Goal: Task Accomplishment & Management: Manage account settings

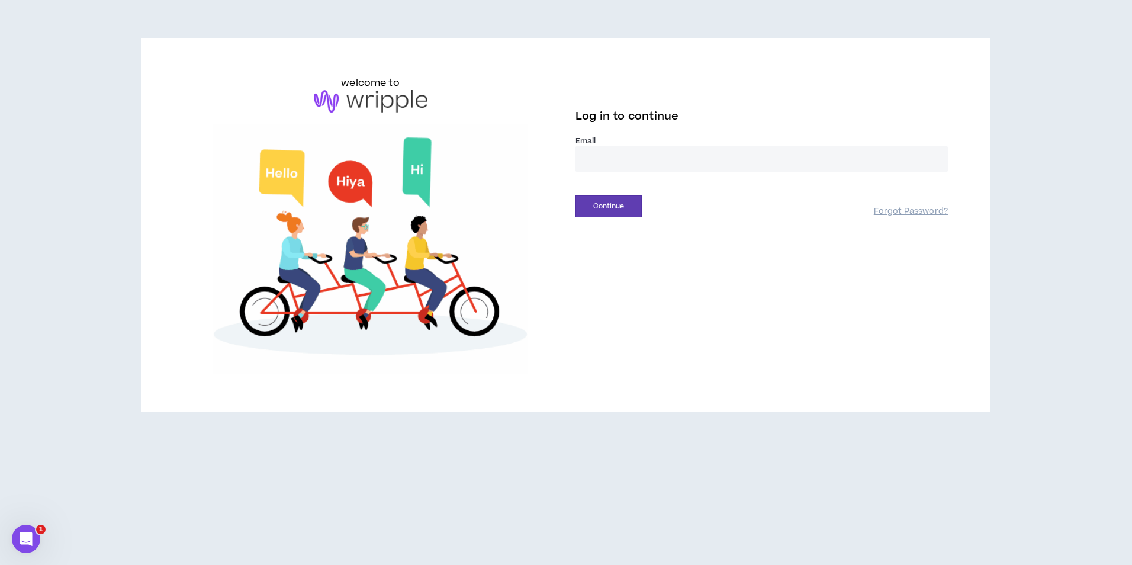
click at [675, 168] on input "email" at bounding box center [762, 158] width 372 height 25
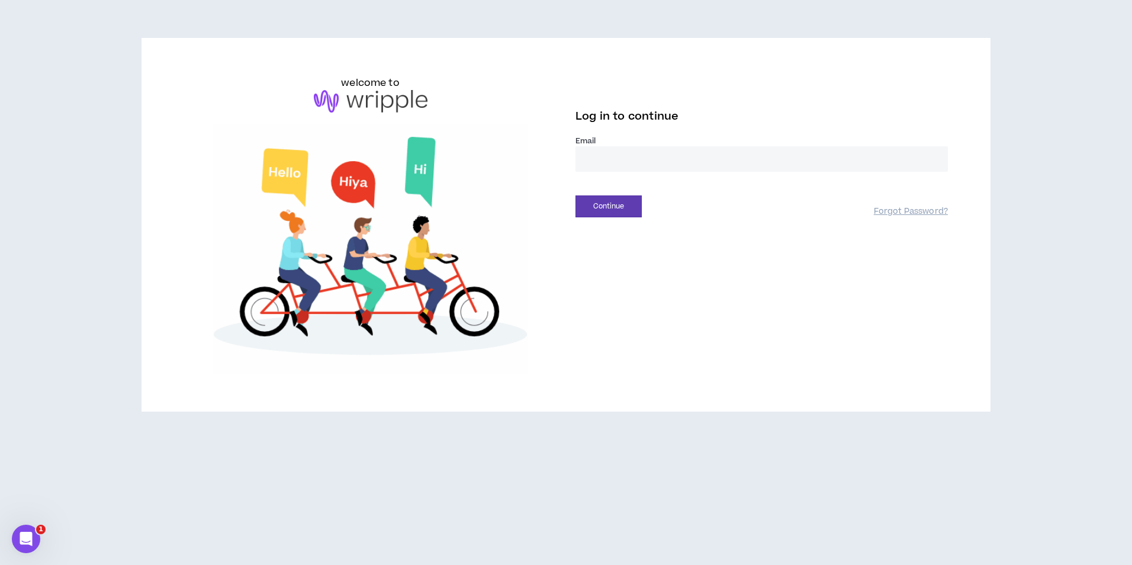
type input "**********"
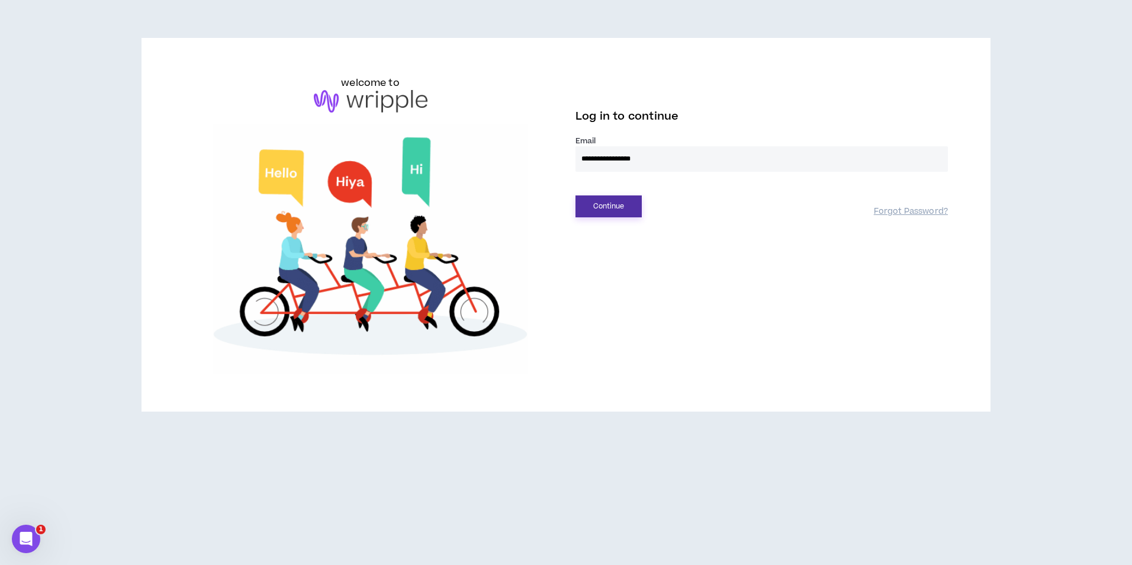
click at [637, 213] on button "Continue" at bounding box center [609, 206] width 66 height 22
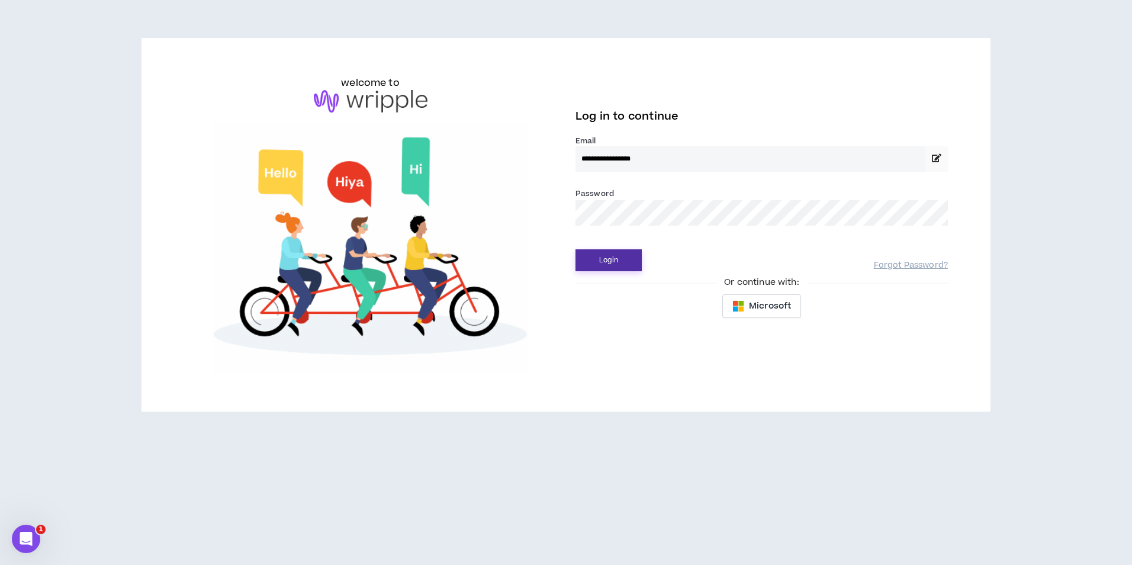
click at [622, 262] on button "Login" at bounding box center [609, 260] width 66 height 22
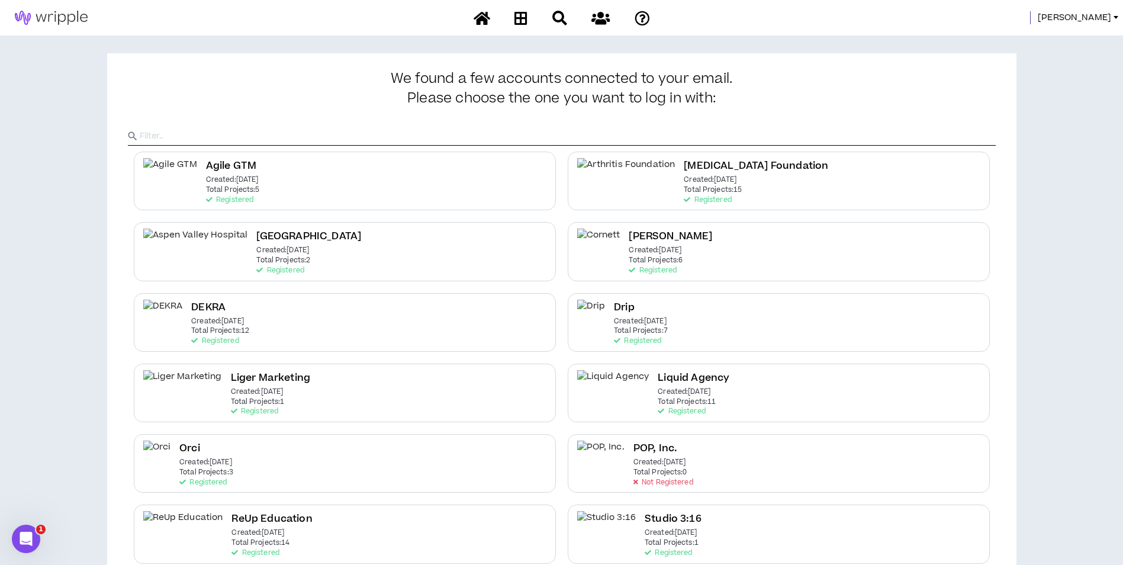
click at [1091, 18] on span "Mason" at bounding box center [1074, 17] width 73 height 13
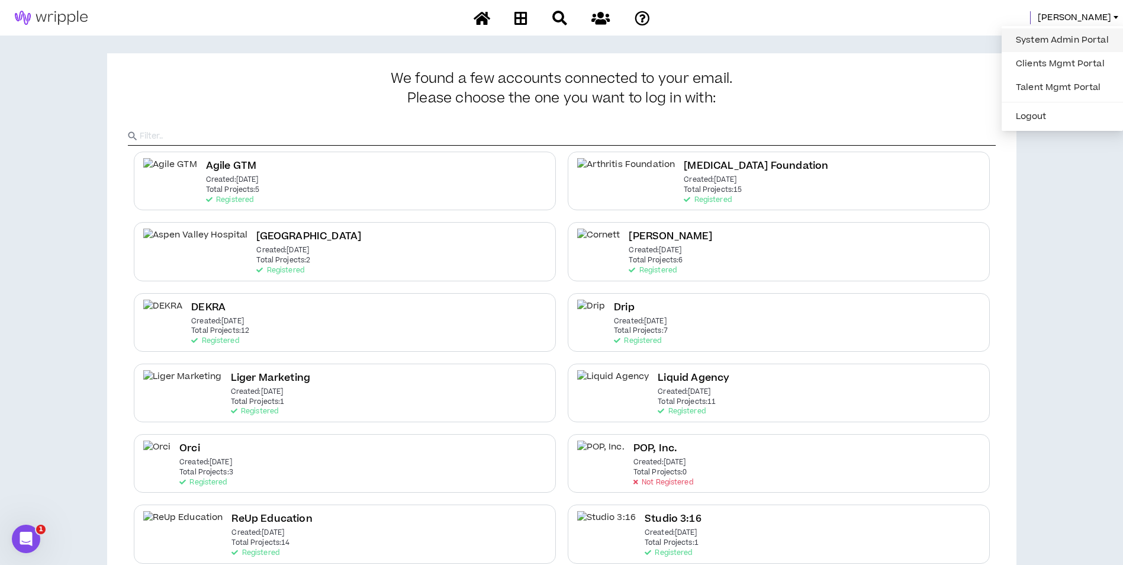
click at [1074, 33] on link "System Admin Portal" at bounding box center [1062, 40] width 107 height 18
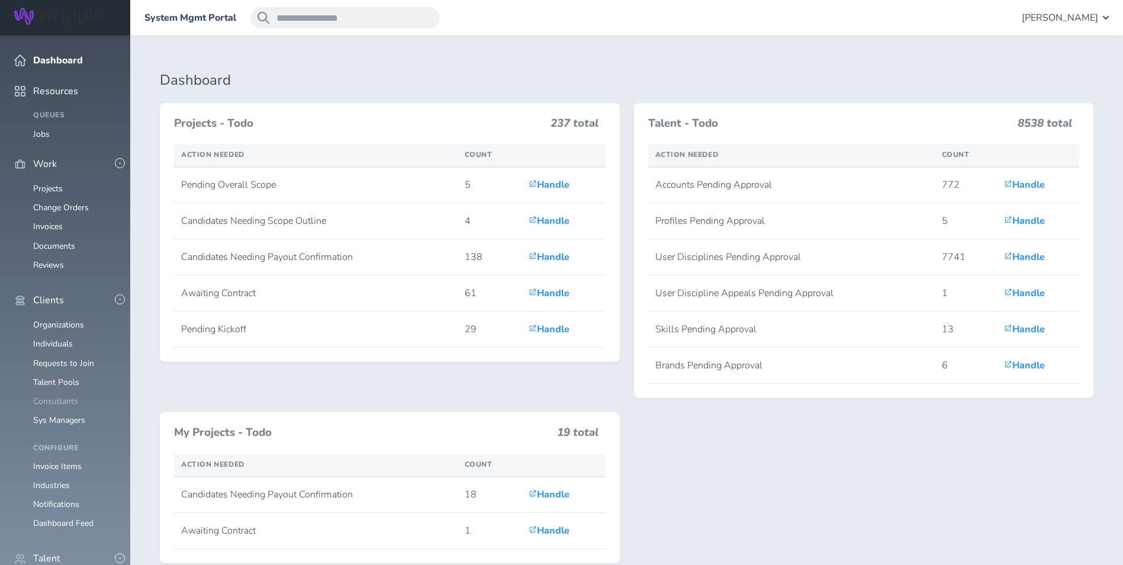
click at [61, 396] on link "Consultants" at bounding box center [55, 401] width 45 height 11
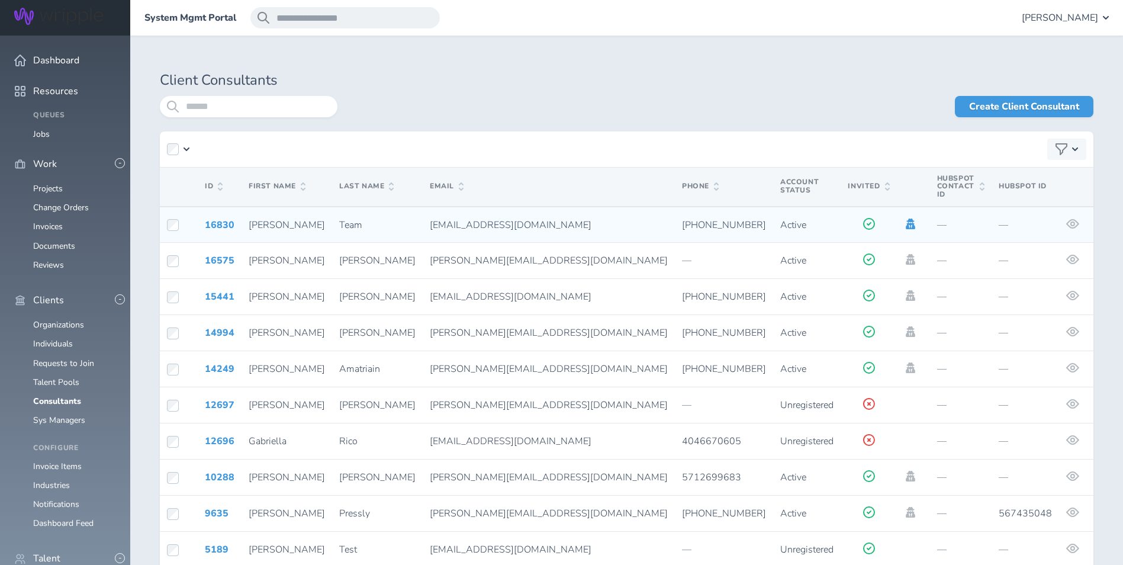
click at [904, 218] on icon at bounding box center [910, 223] width 13 height 11
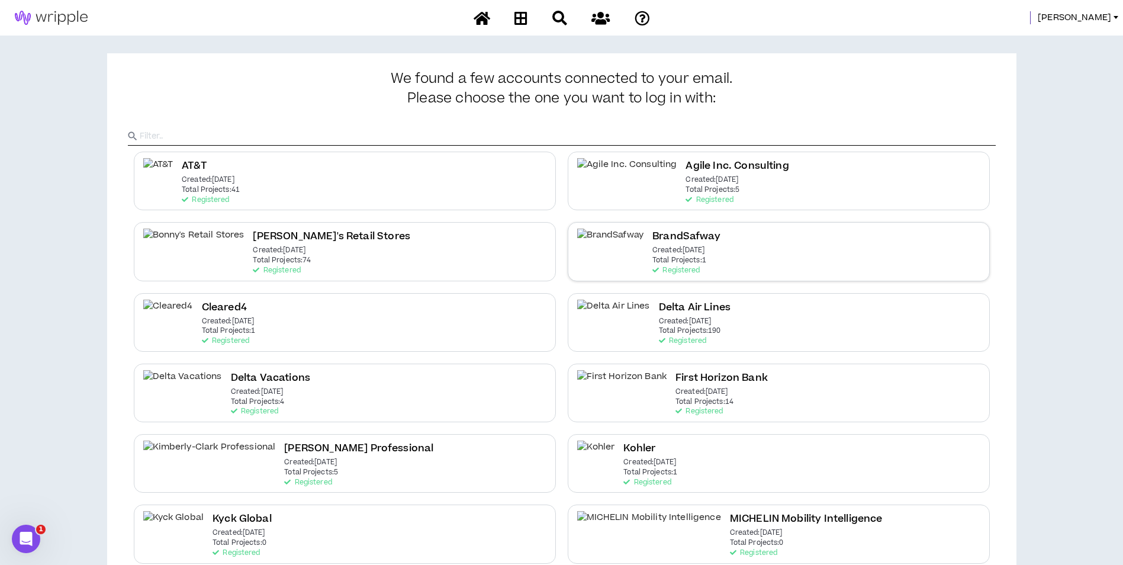
click at [653, 242] on h2 "BrandSafway" at bounding box center [687, 237] width 68 height 16
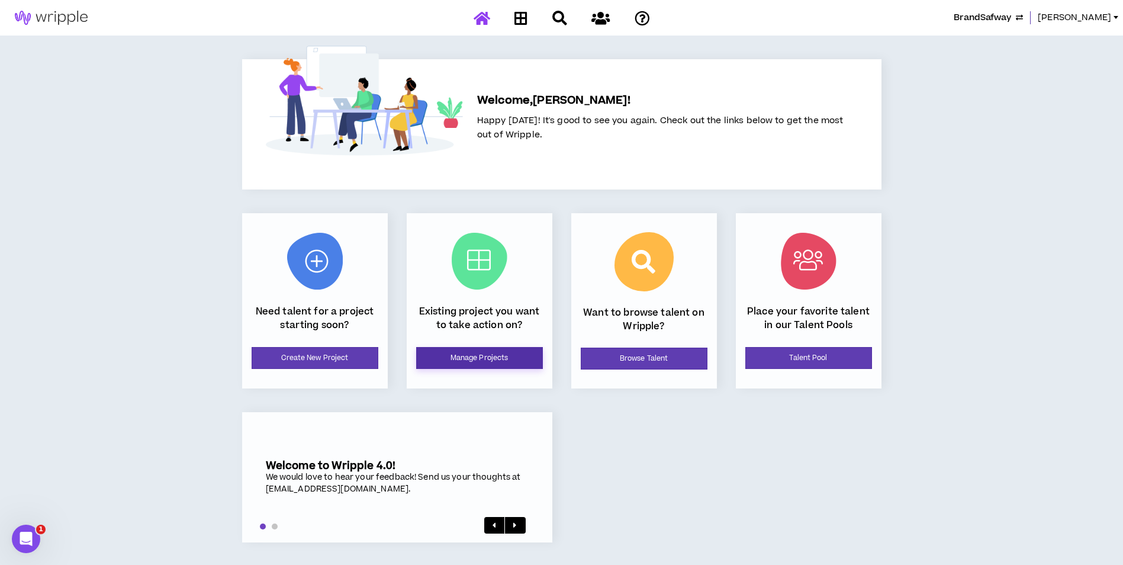
click at [526, 348] on link "Manage Projects" at bounding box center [479, 358] width 127 height 22
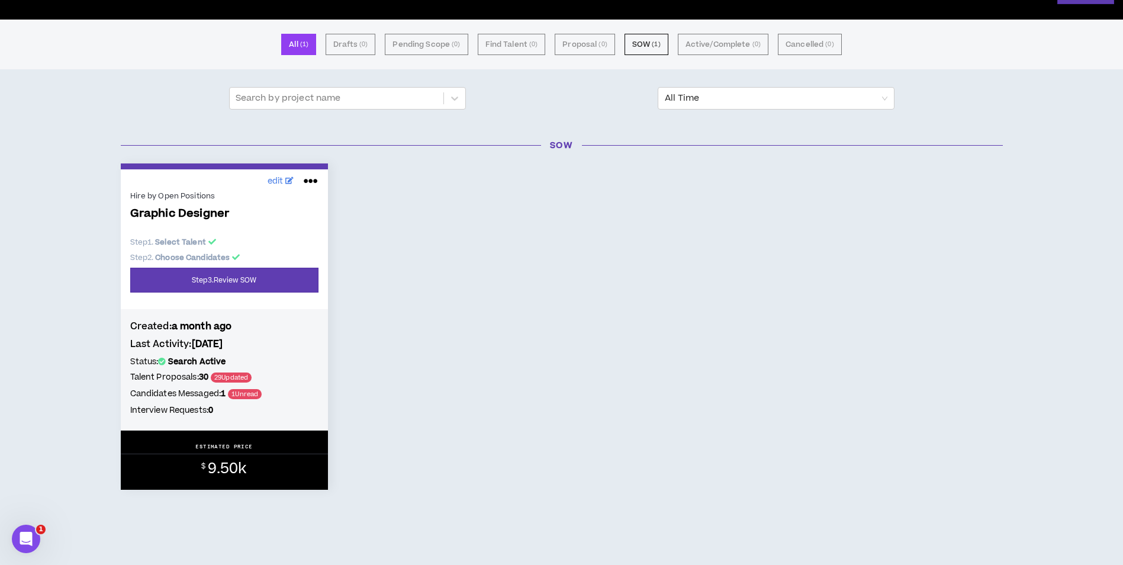
scroll to position [88, 0]
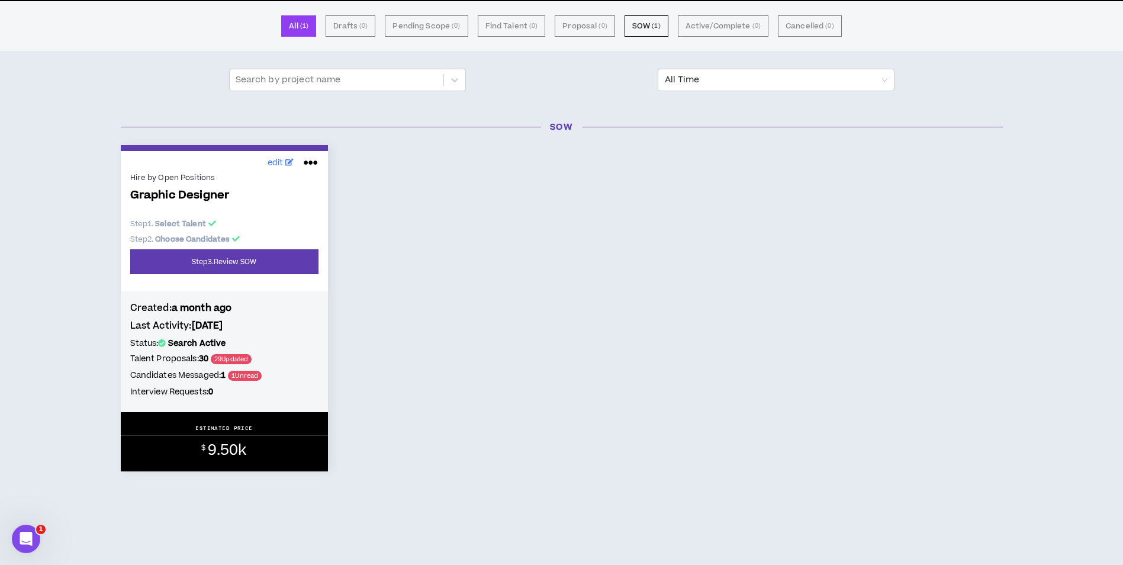
click at [275, 240] on p "Step 2 . Choose Candidates" at bounding box center [224, 239] width 188 height 11
click at [274, 256] on link "Step 3 . Review SOW" at bounding box center [224, 261] width 188 height 25
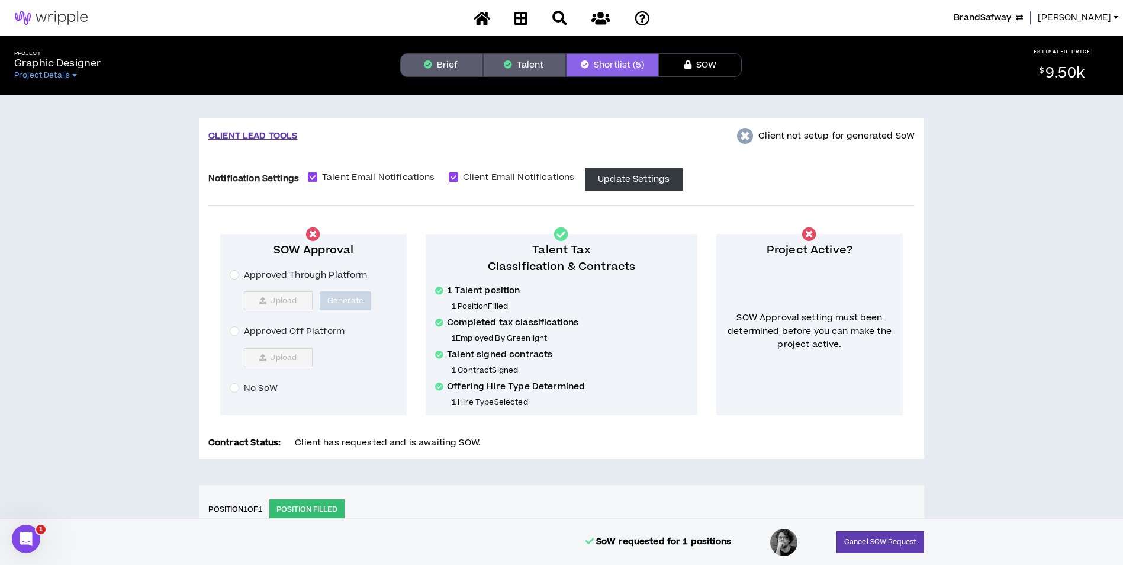
click at [1011, 15] on span "BrandSafway" at bounding box center [982, 17] width 57 height 13
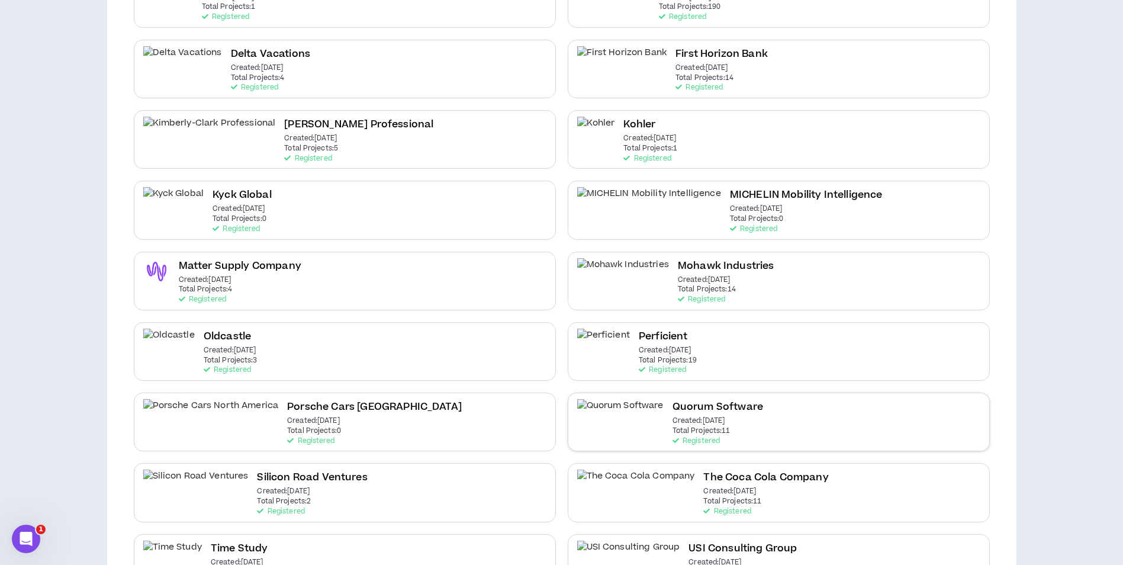
scroll to position [414, 0]
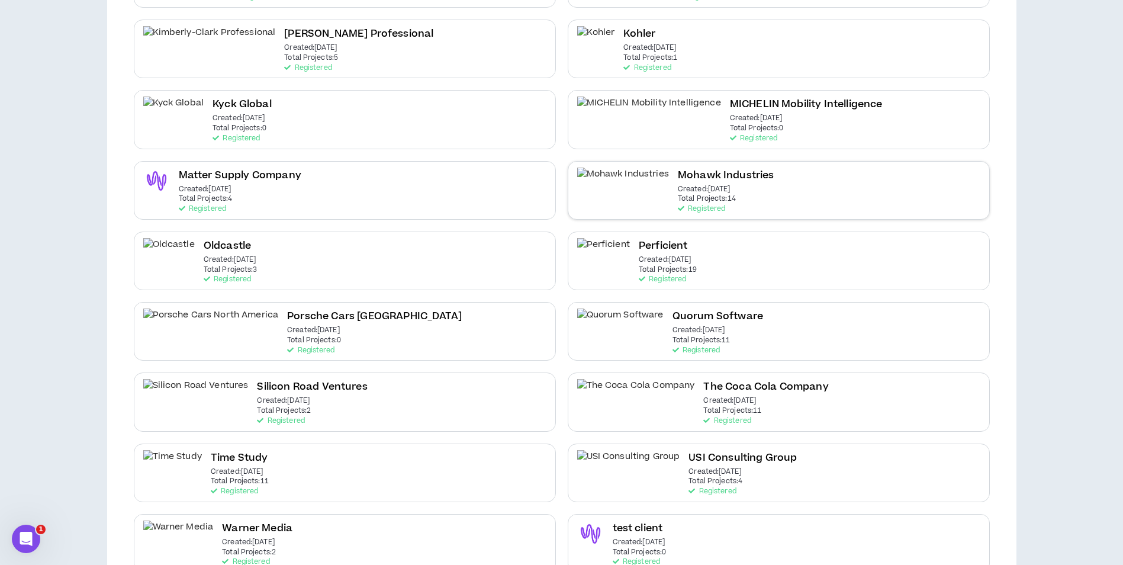
click at [681, 192] on p "Created: [DATE]" at bounding box center [704, 189] width 53 height 8
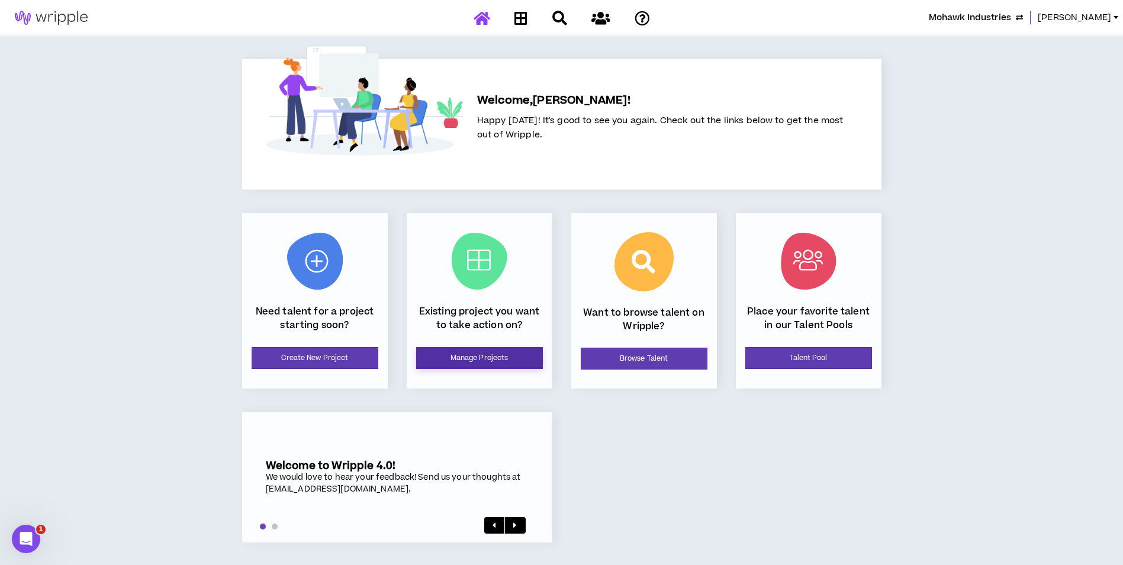
click at [529, 354] on link "Manage Projects" at bounding box center [479, 358] width 127 height 22
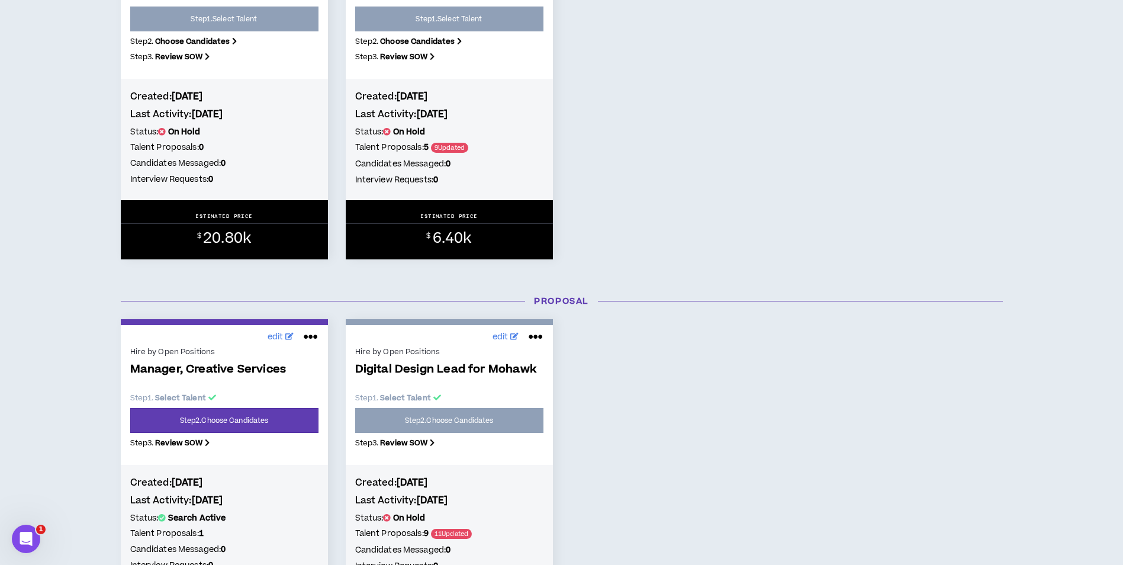
scroll to position [770, 0]
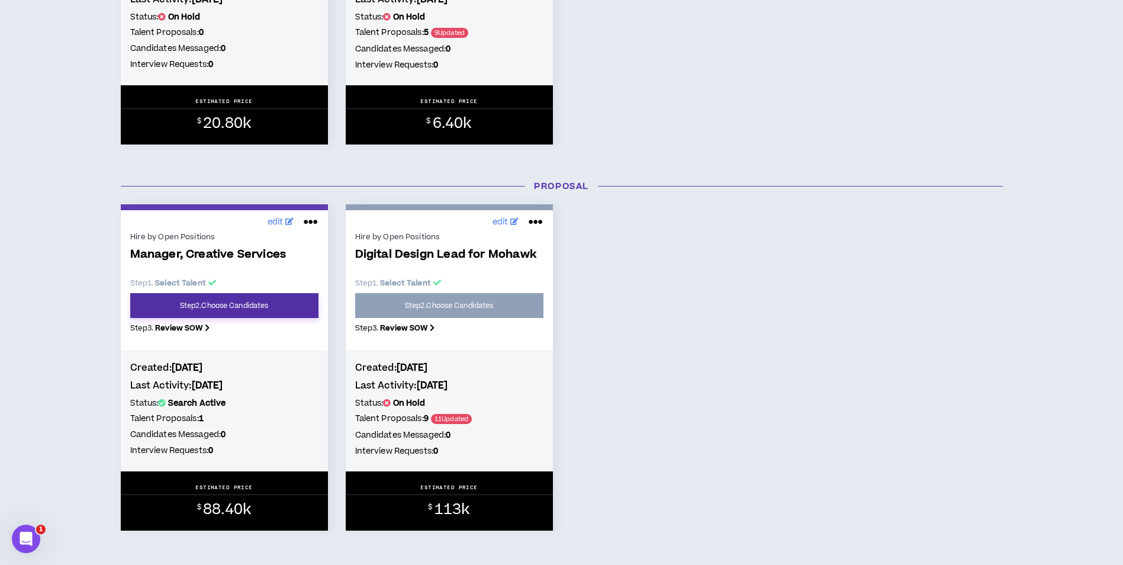
click at [292, 307] on link "Step 2 . Choose Candidates" at bounding box center [224, 305] width 188 height 25
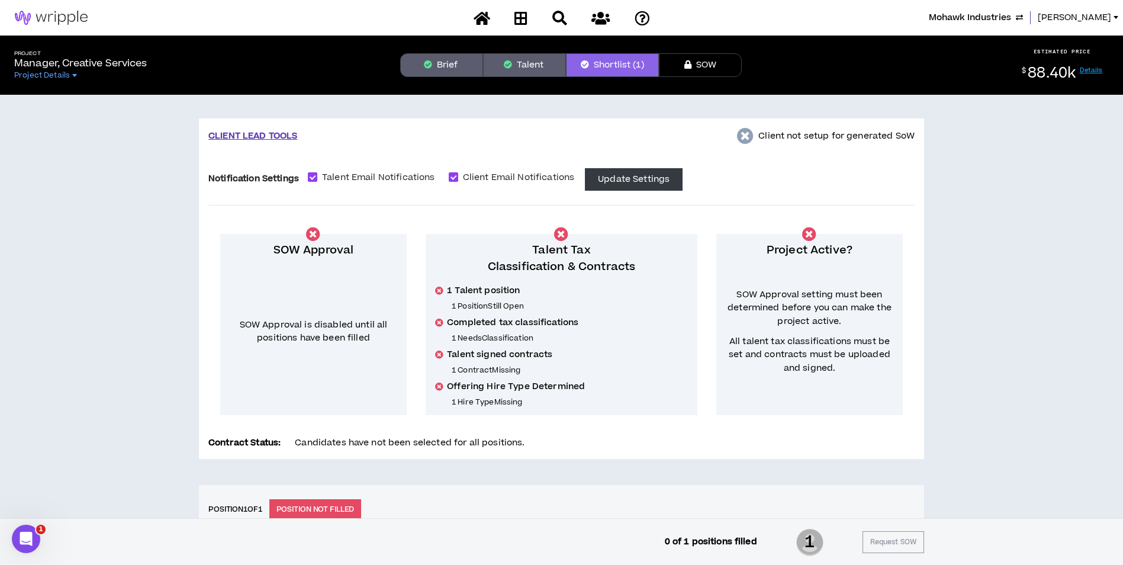
click at [519, 68] on button "Talent" at bounding box center [524, 65] width 83 height 24
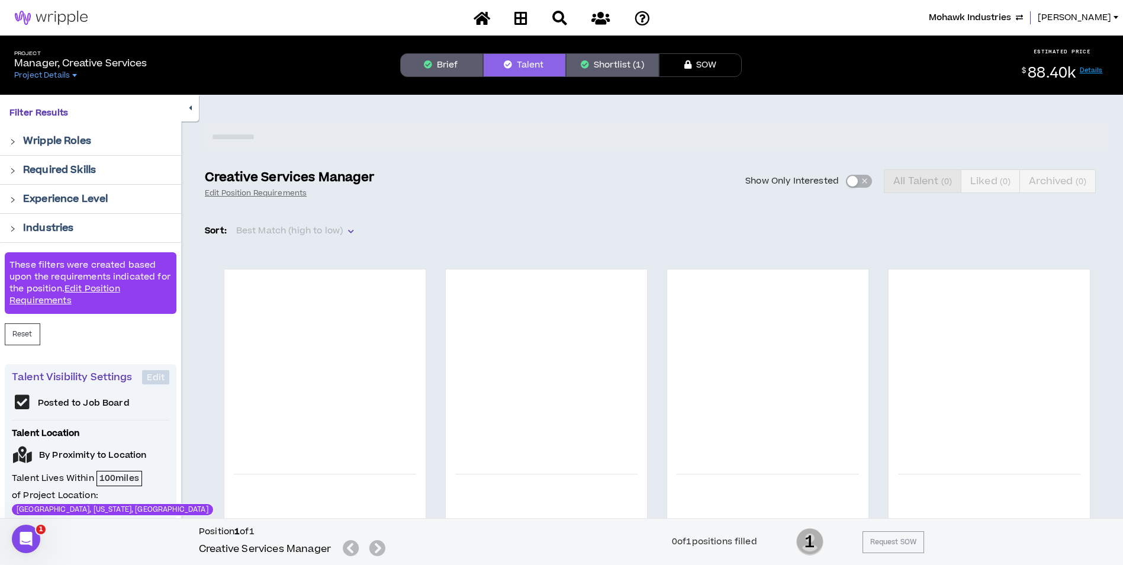
click at [433, 63] on button "Brief" at bounding box center [441, 65] width 83 height 24
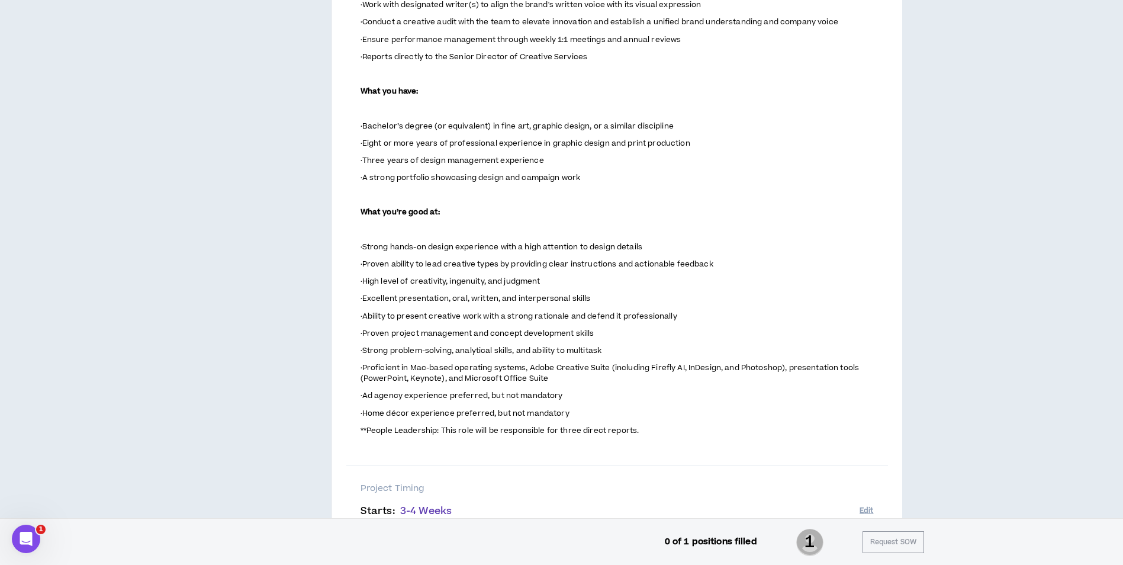
scroll to position [651, 0]
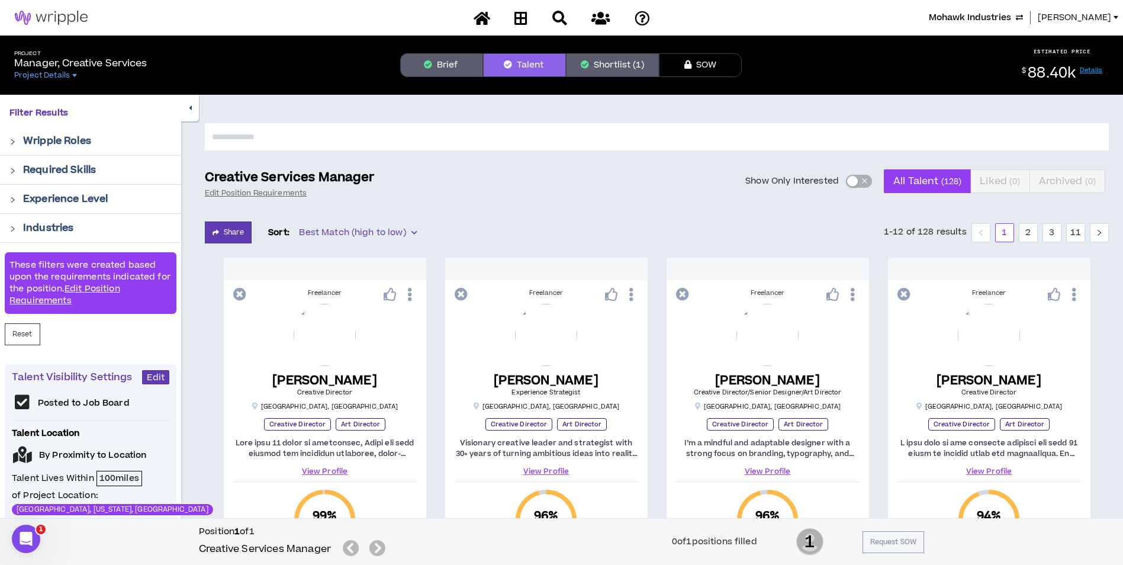
click at [1050, 17] on span "[PERSON_NAME]" at bounding box center [1074, 17] width 73 height 13
click at [1011, 20] on span "Mohawk Industries" at bounding box center [970, 17] width 82 height 13
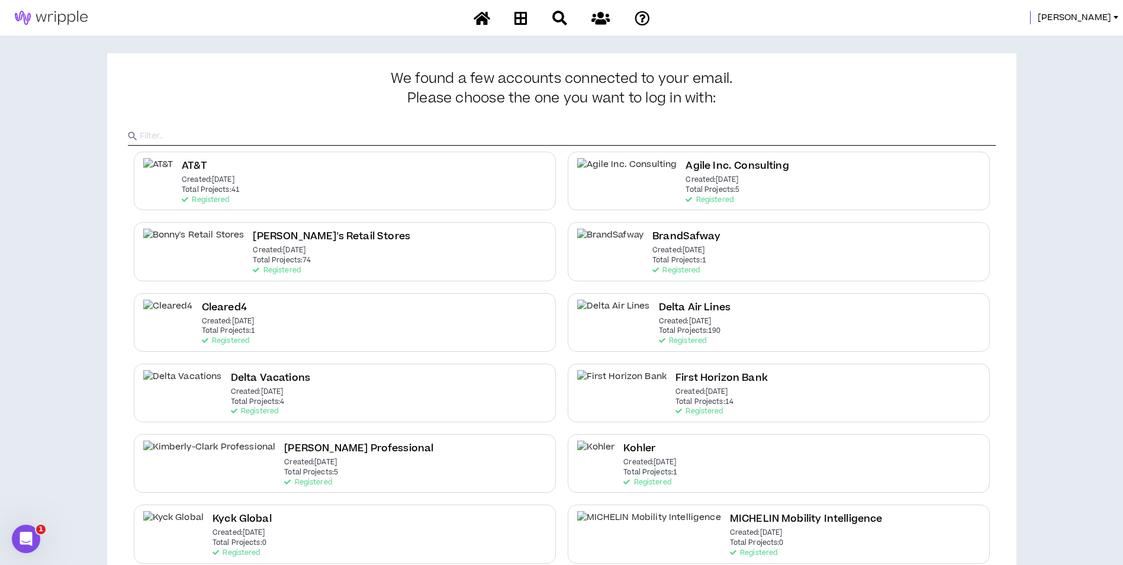
click at [704, 335] on div "Delta Air Lines Created: [DATE] Total Projects: 190 Registered" at bounding box center [779, 322] width 422 height 59
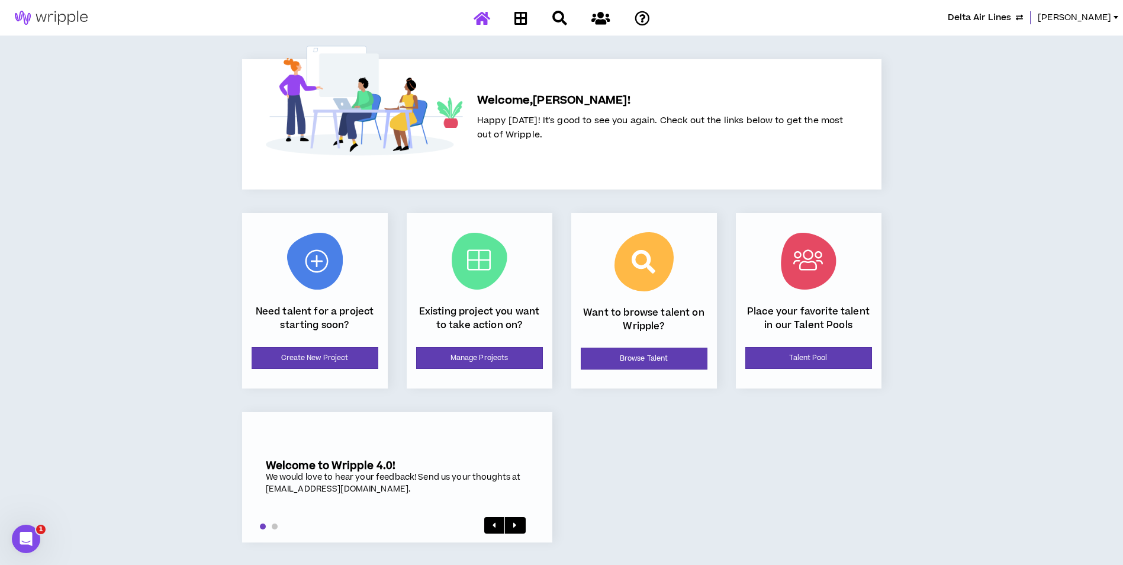
click at [513, 338] on div "Existing project you want to take action on? Manage Projects" at bounding box center [480, 300] width 146 height 175
click at [513, 351] on link "Manage Projects" at bounding box center [479, 358] width 127 height 22
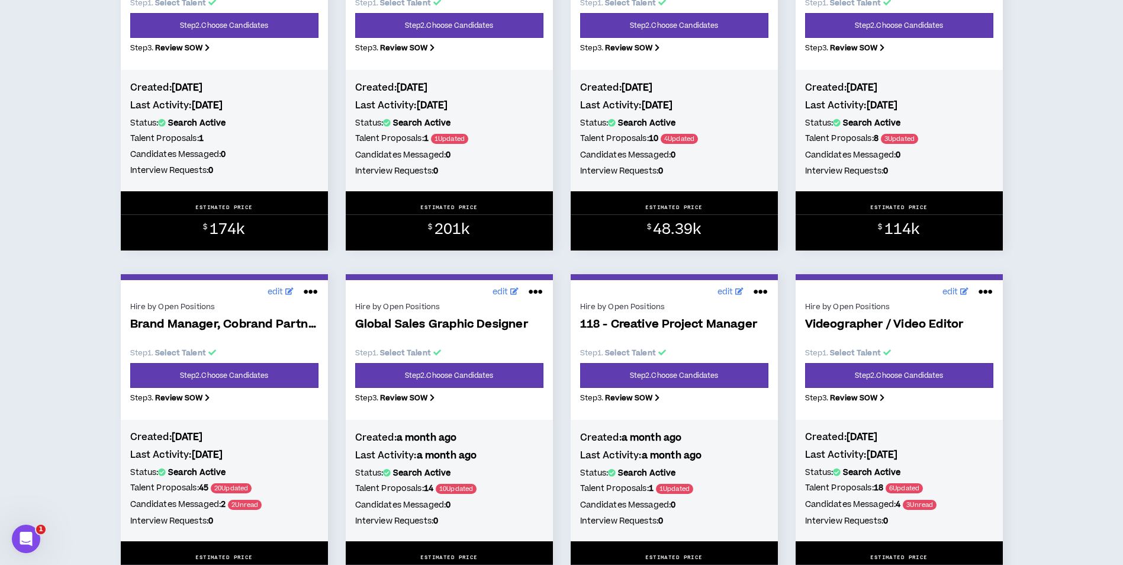
scroll to position [1421, 0]
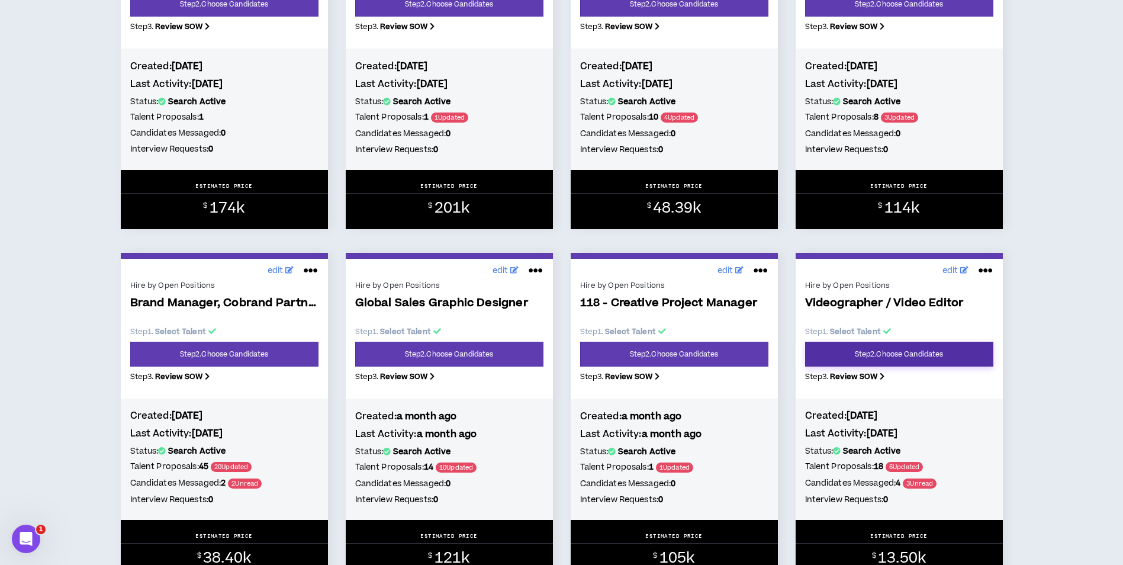
click at [907, 357] on link "Step 2 . Choose Candidates" at bounding box center [899, 354] width 188 height 25
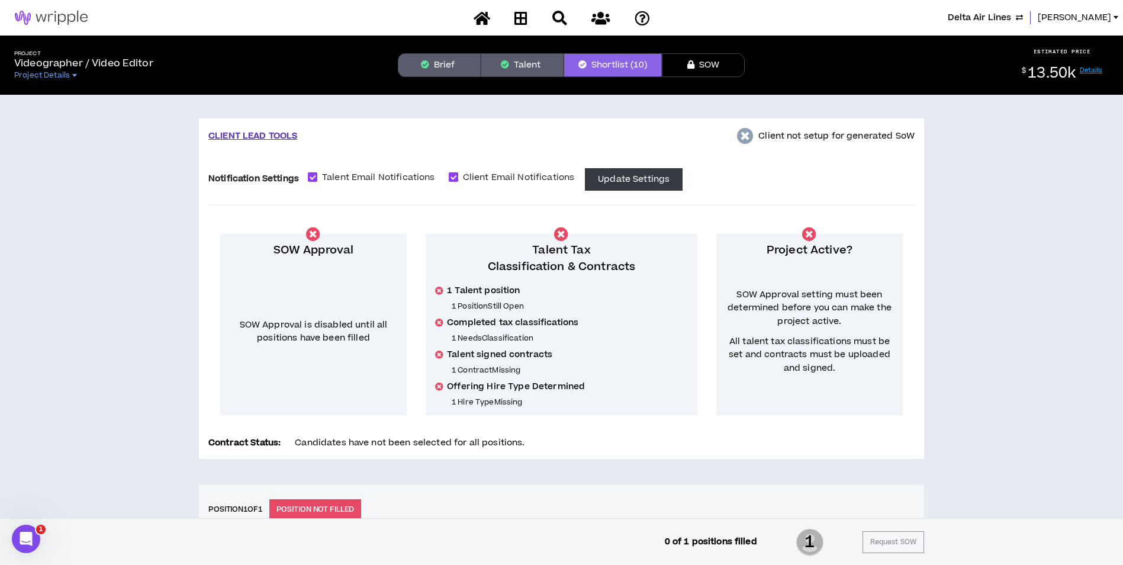
click at [453, 68] on button "Brief" at bounding box center [439, 65] width 83 height 24
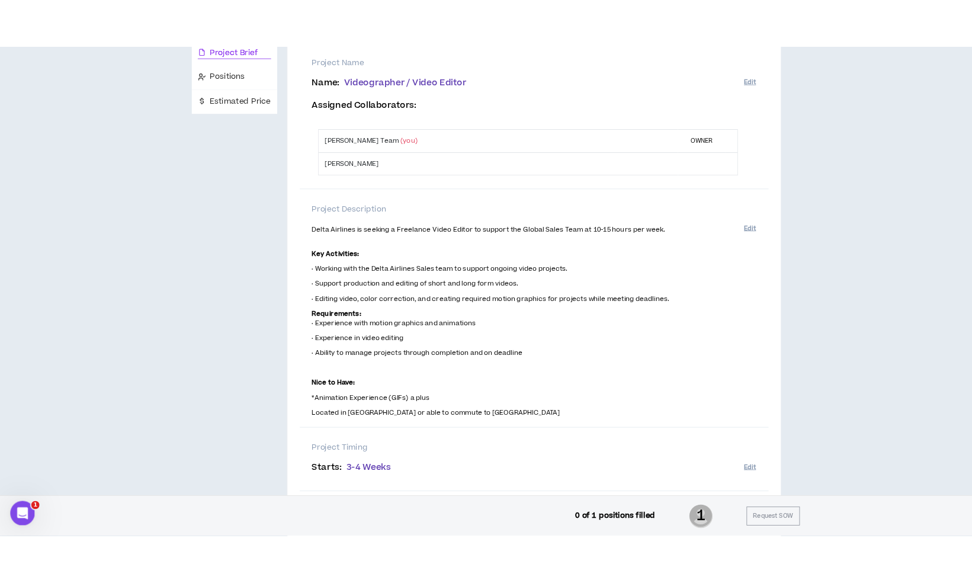
scroll to position [178, 0]
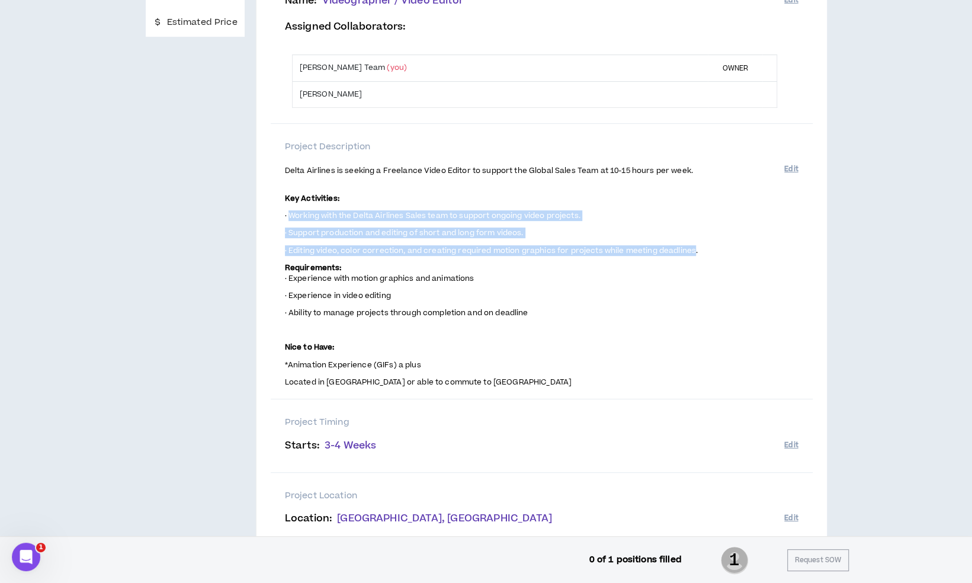
drag, startPoint x: 290, startPoint y: 216, endPoint x: 690, endPoint y: 243, distance: 401.2
click at [690, 243] on span "Delta Airlines is seeking a Freelance Video Editor to support the Global Sales …" at bounding box center [534, 276] width 499 height 224
copy span "Working with the Delta Airlines Sales team to support ongoing video projects. ·…"
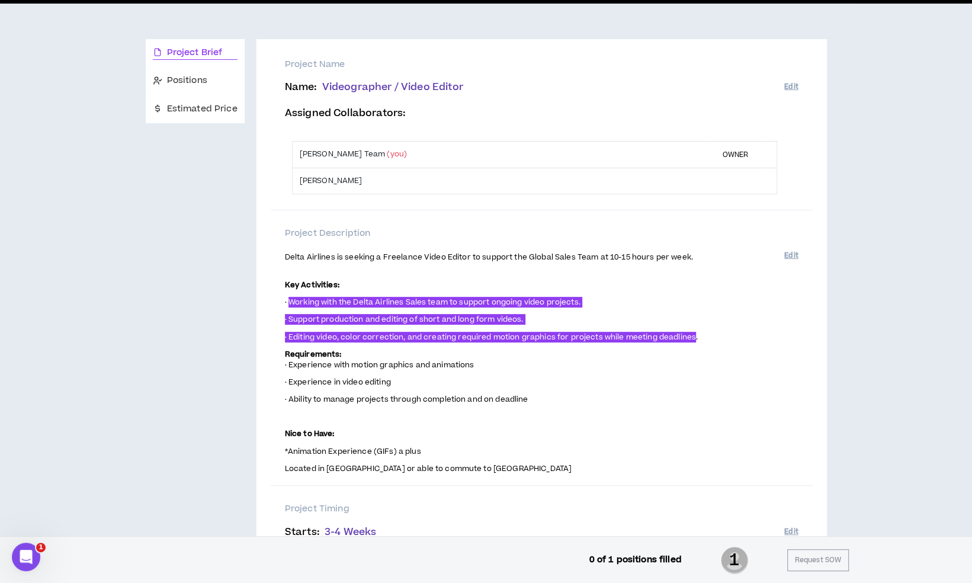
scroll to position [0, 0]
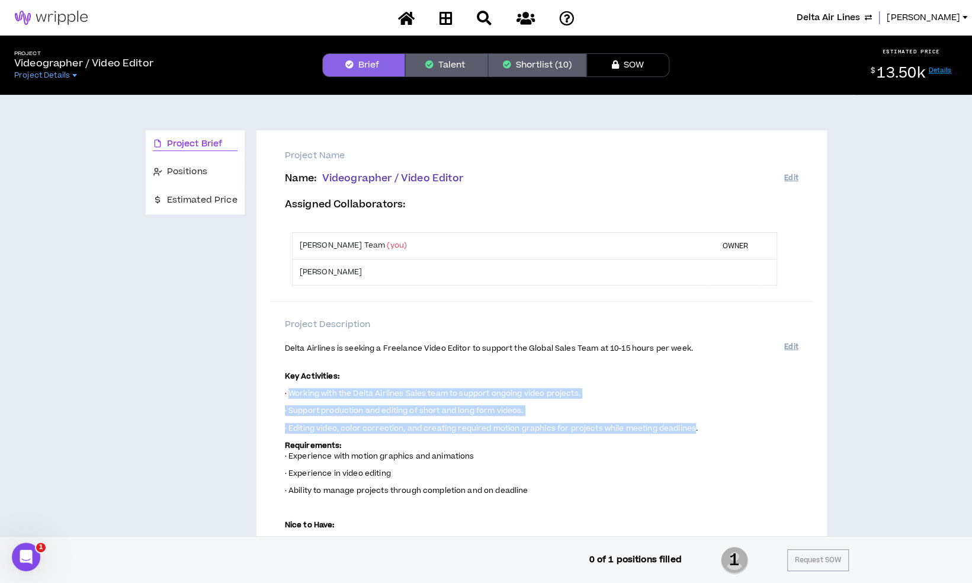
click at [428, 60] on button "Talent" at bounding box center [446, 65] width 83 height 24
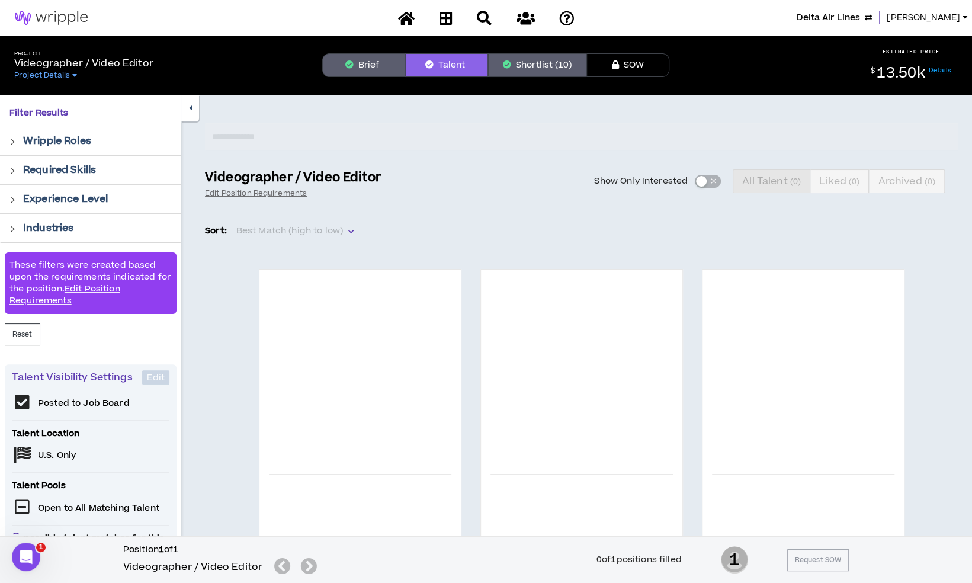
click at [525, 58] on button "Shortlist (10)" at bounding box center [537, 65] width 98 height 24
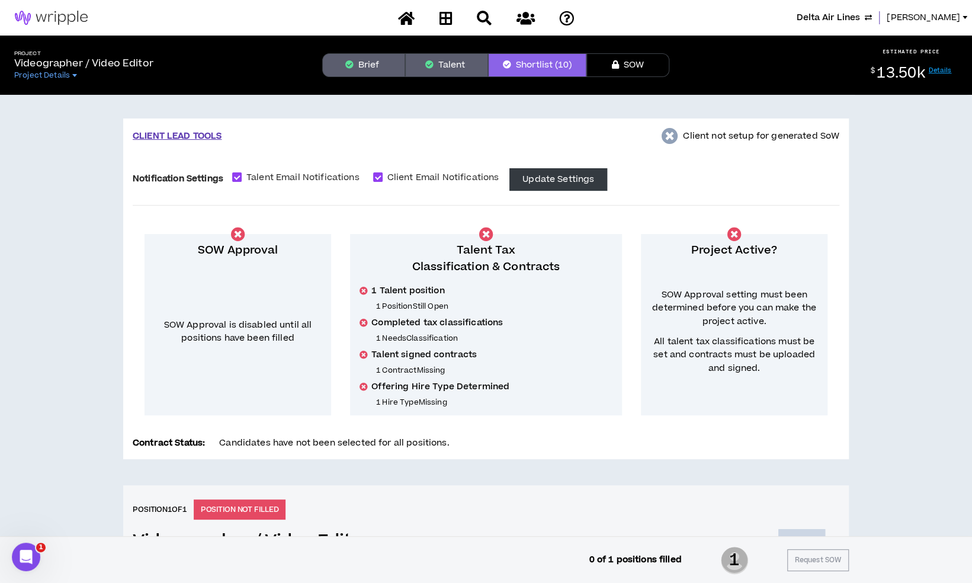
click at [373, 69] on button "Brief" at bounding box center [363, 65] width 83 height 24
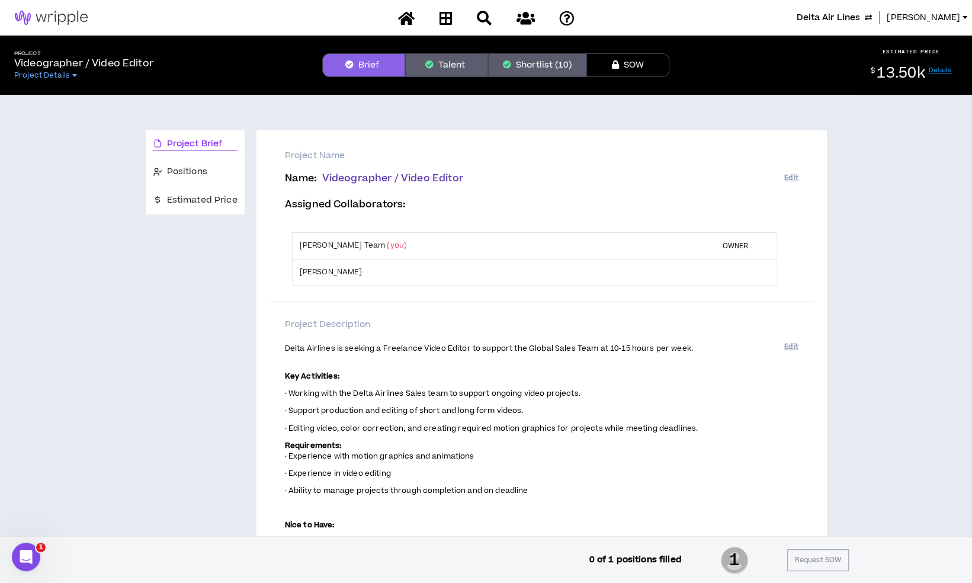
click at [532, 63] on button "Shortlist (10)" at bounding box center [537, 65] width 98 height 24
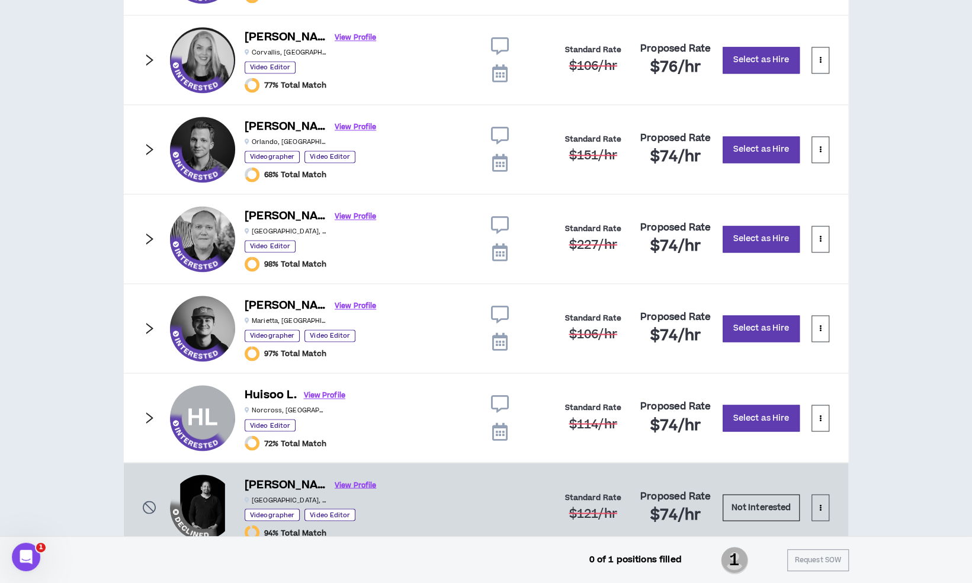
scroll to position [1034, 0]
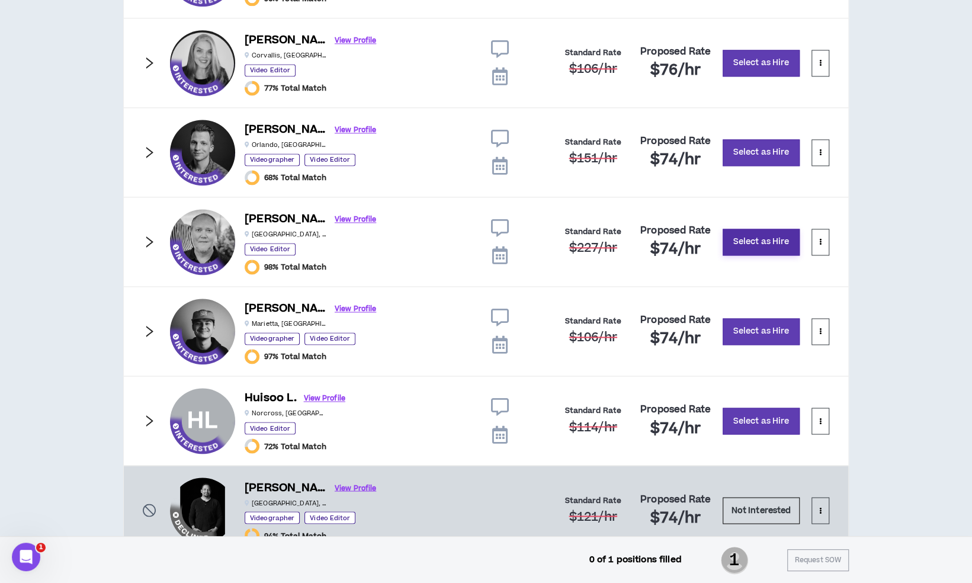
click at [766, 240] on button "Select as Hire" at bounding box center [760, 242] width 77 height 27
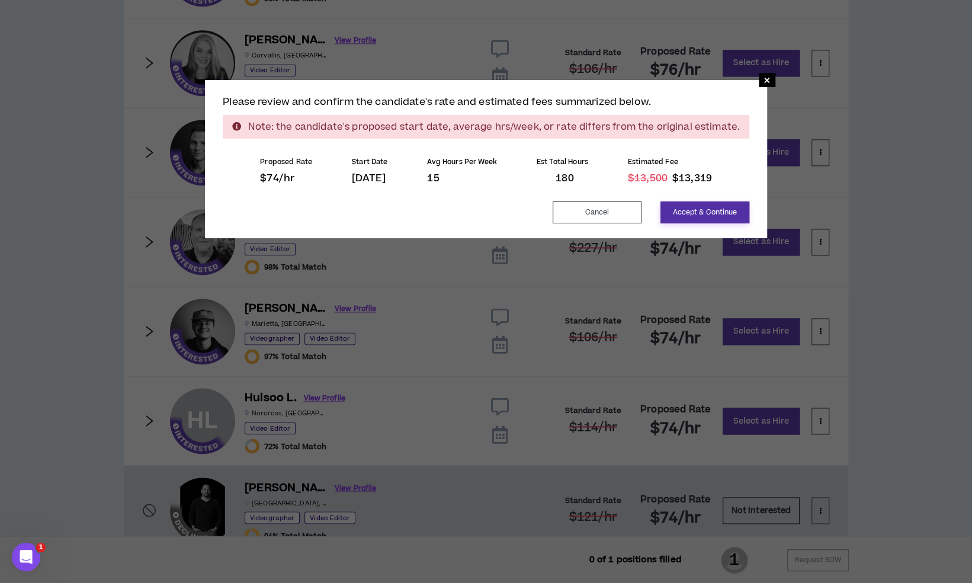
click at [688, 211] on button "Accept & Continue" at bounding box center [704, 212] width 89 height 22
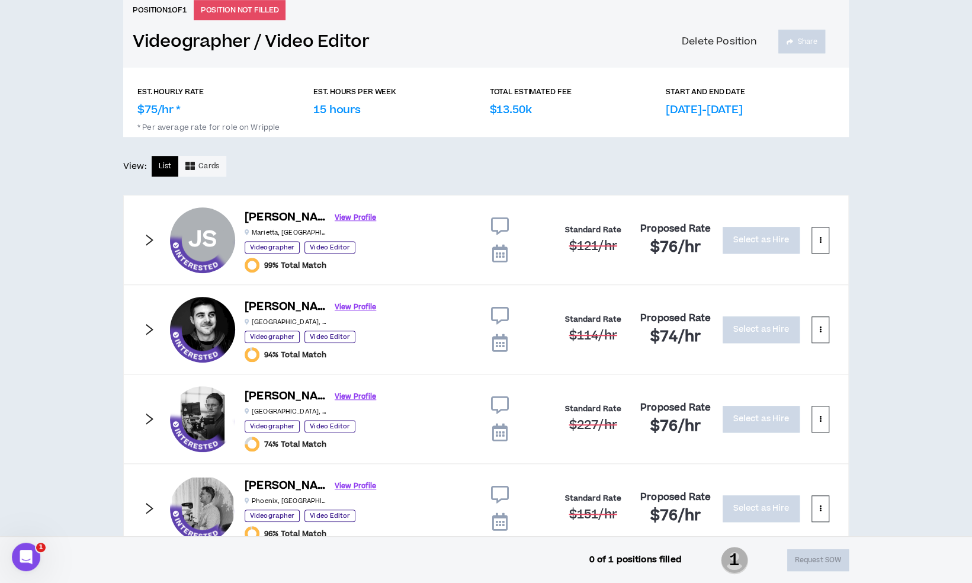
scroll to position [289, 0]
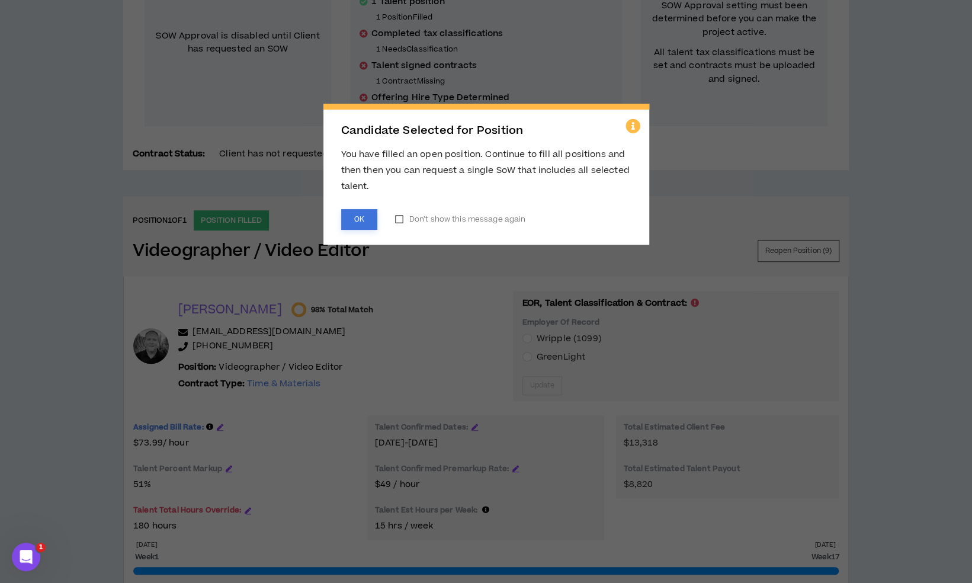
click at [364, 221] on button "OK" at bounding box center [359, 219] width 36 height 21
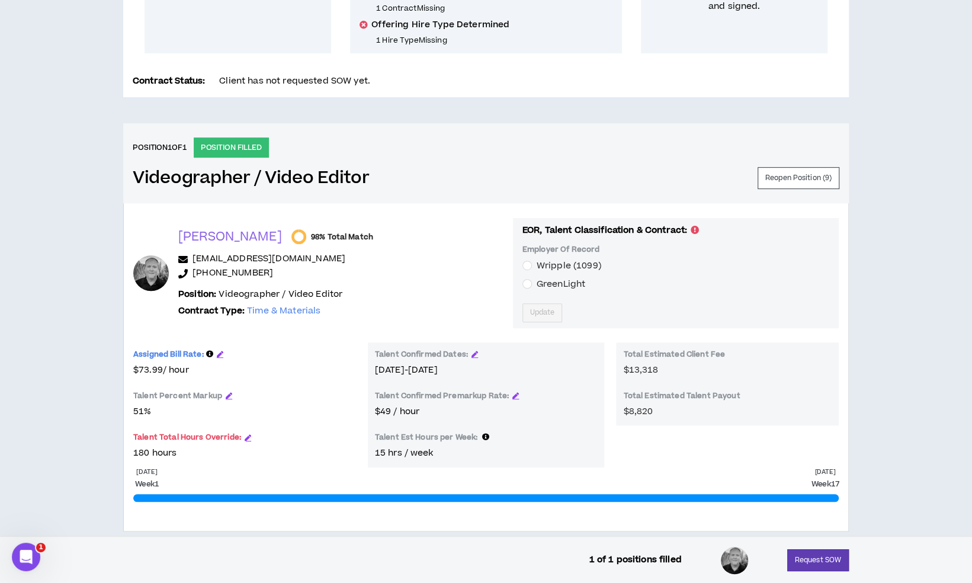
scroll to position [394, 0]
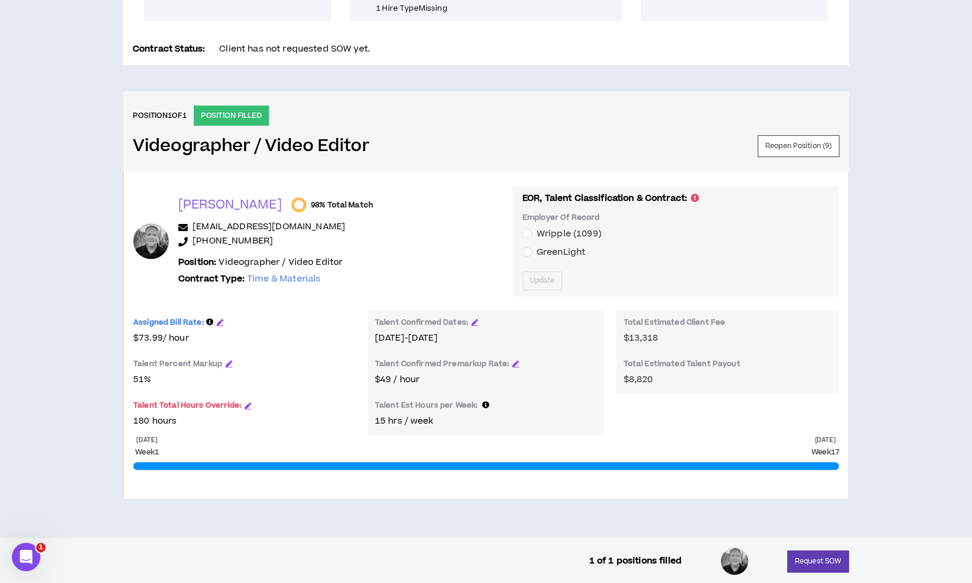
click at [223, 323] on div "Assigned Bill Rate:" at bounding box center [244, 324] width 223 height 14
click at [218, 320] on icon "button" at bounding box center [220, 322] width 7 height 7
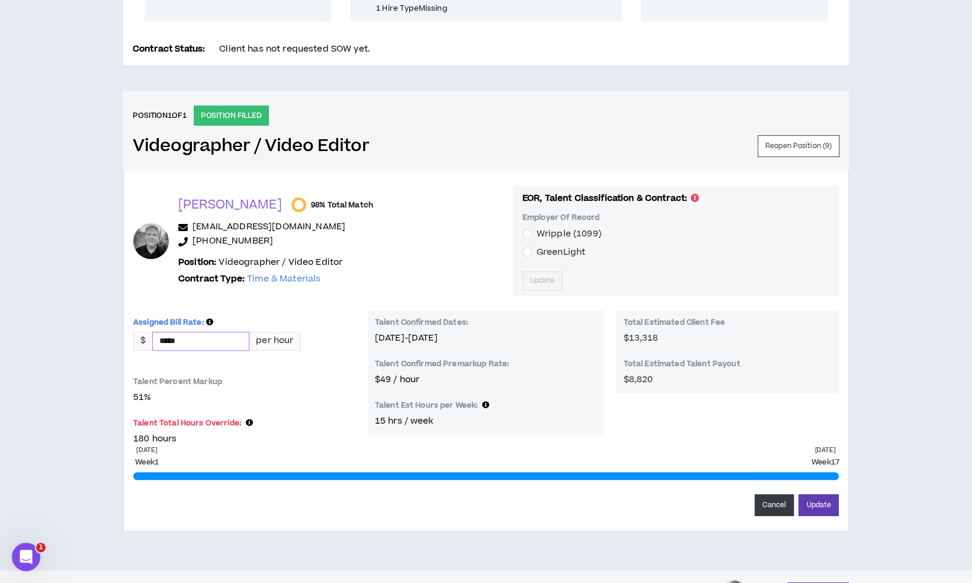
click at [213, 344] on input "*****" at bounding box center [201, 341] width 96 height 18
type input "*****"
click at [828, 502] on button "Update" at bounding box center [818, 505] width 40 height 22
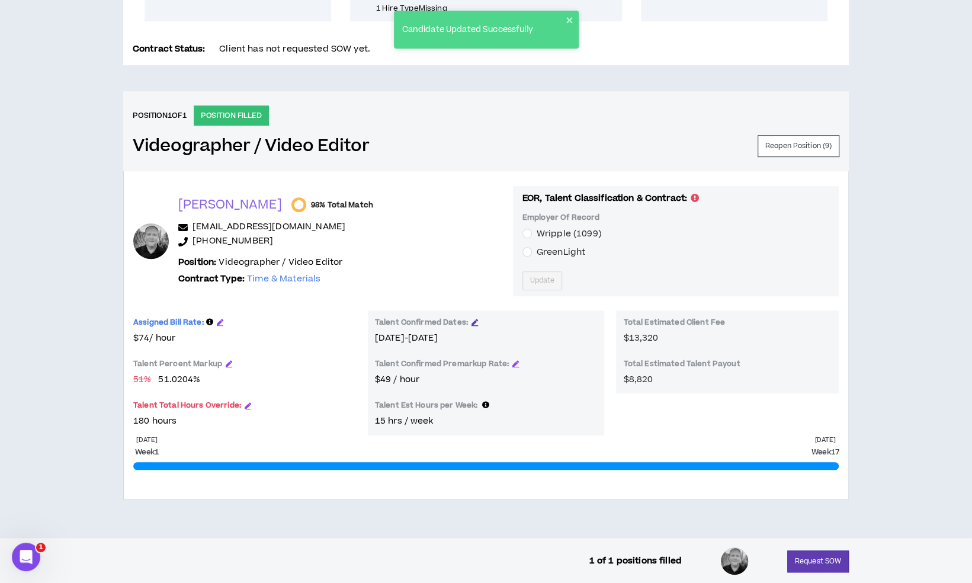
click at [475, 323] on icon "button" at bounding box center [474, 322] width 7 height 7
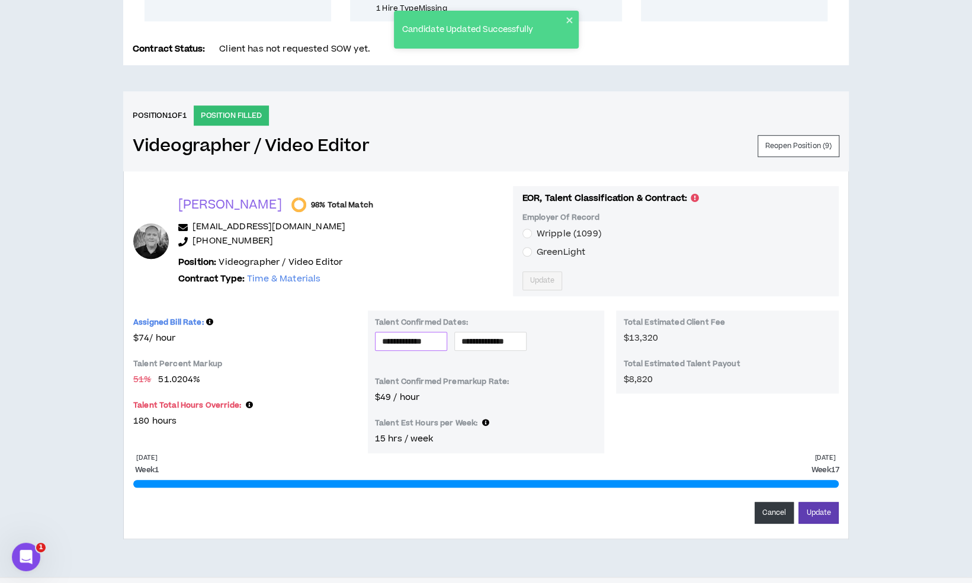
click at [417, 339] on input "**********" at bounding box center [411, 341] width 58 height 13
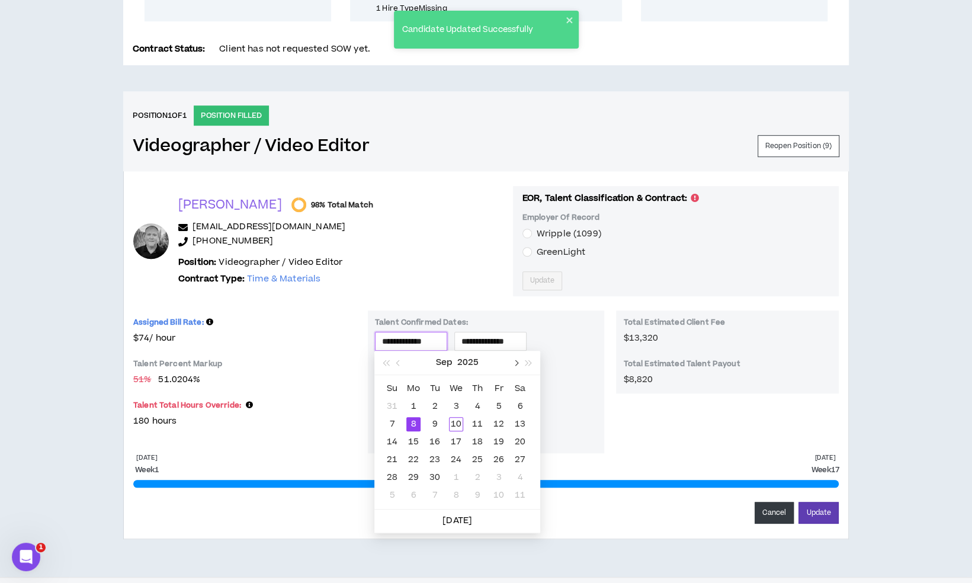
click at [516, 369] on button "button" at bounding box center [515, 363] width 13 height 24
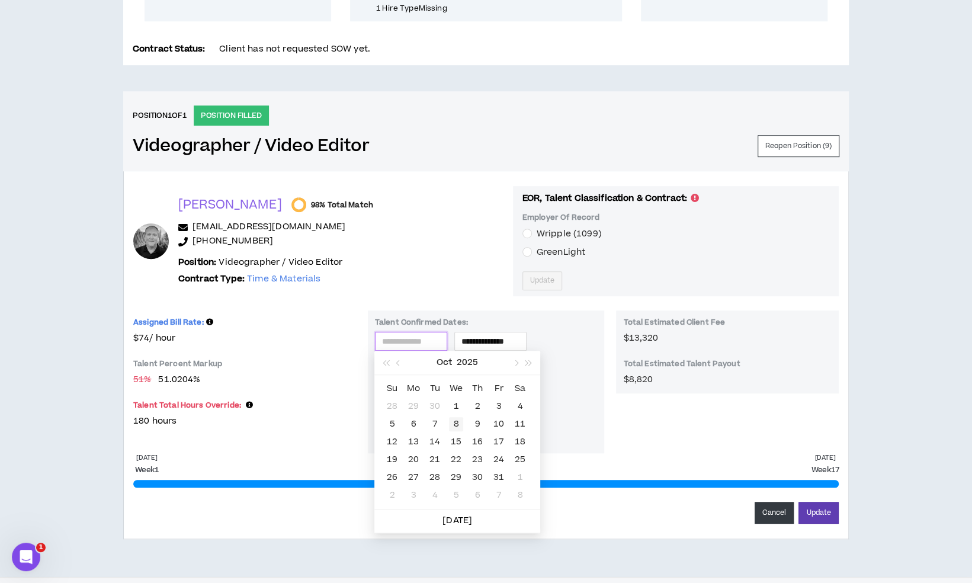
type input "**********"
click at [458, 421] on div "8" at bounding box center [456, 424] width 14 height 14
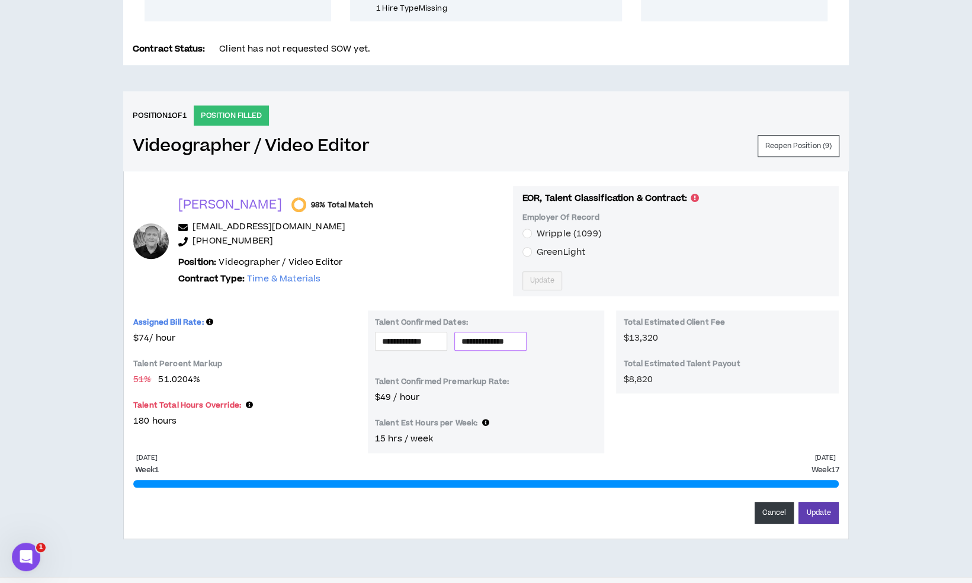
click at [507, 342] on input "**********" at bounding box center [490, 341] width 58 height 13
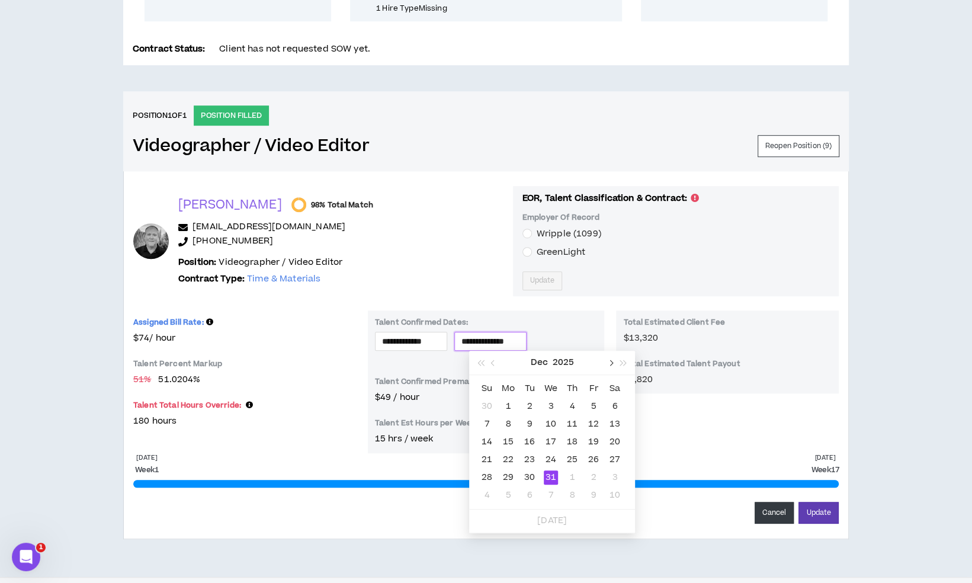
click at [607, 359] on button "button" at bounding box center [609, 363] width 13 height 24
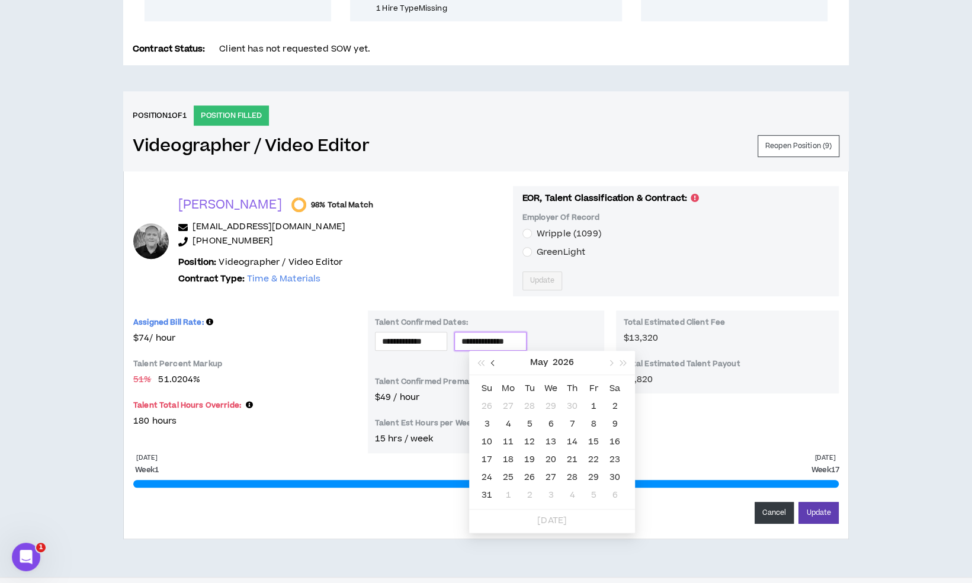
click at [489, 358] on button "button" at bounding box center [493, 363] width 13 height 24
type input "**********"
click at [552, 422] on div "8" at bounding box center [551, 424] width 14 height 14
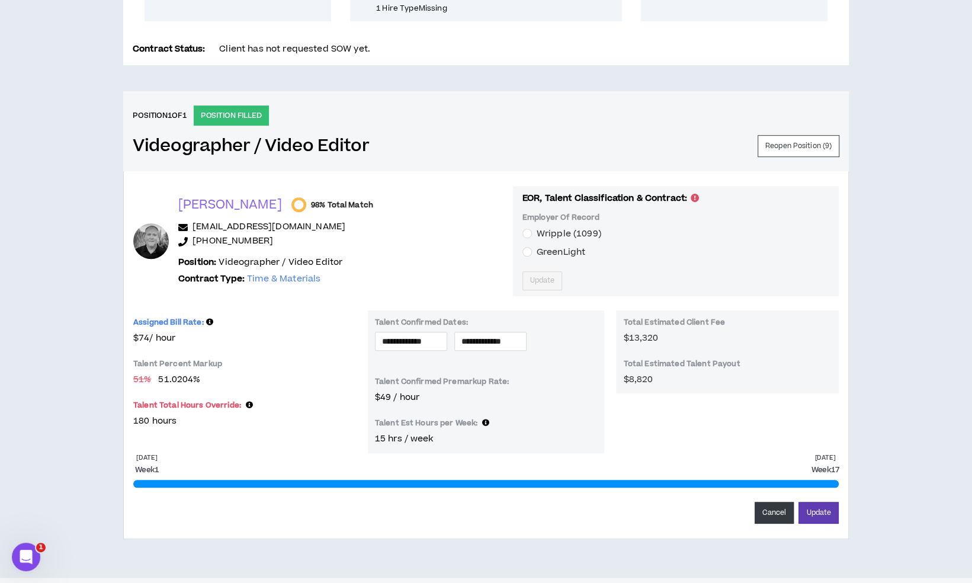
click at [592, 346] on div "**********" at bounding box center [486, 347] width 223 height 31
click at [811, 507] on button "Update" at bounding box center [818, 513] width 40 height 22
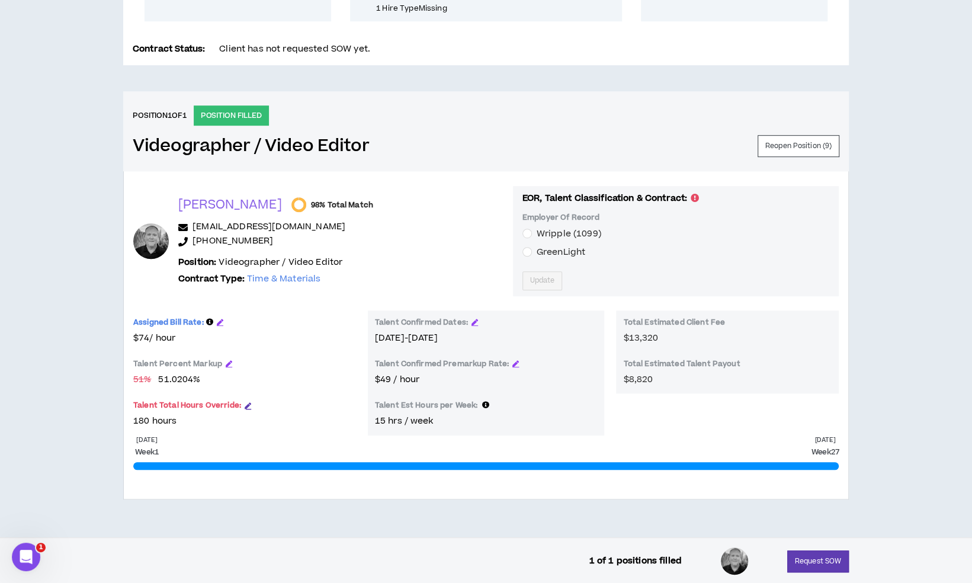
click at [246, 404] on icon "button" at bounding box center [248, 405] width 7 height 7
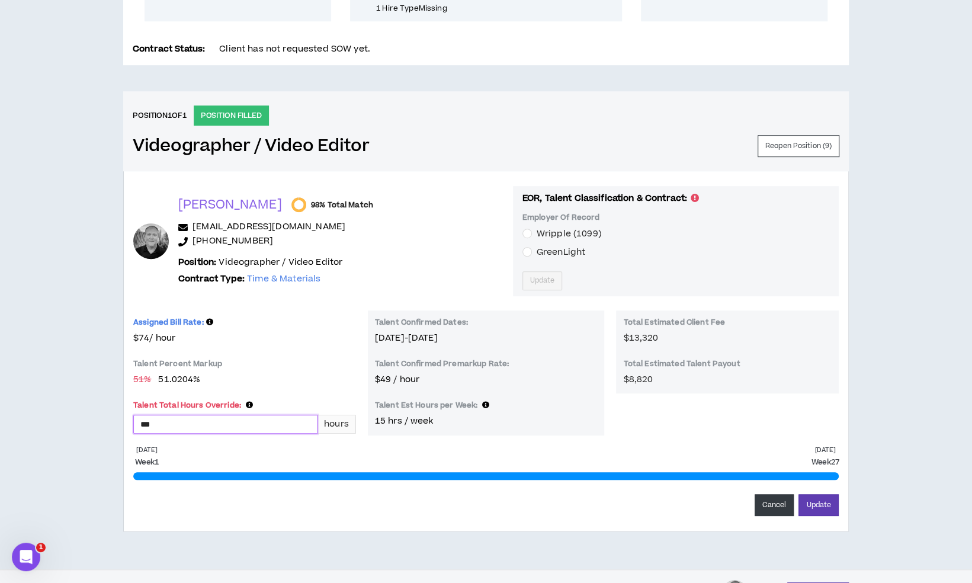
click at [221, 422] on input "***" at bounding box center [225, 424] width 183 height 18
type input "*"
type input "***"
click at [815, 506] on button "Update" at bounding box center [818, 505] width 40 height 22
